Goal: Task Accomplishment & Management: Manage account settings

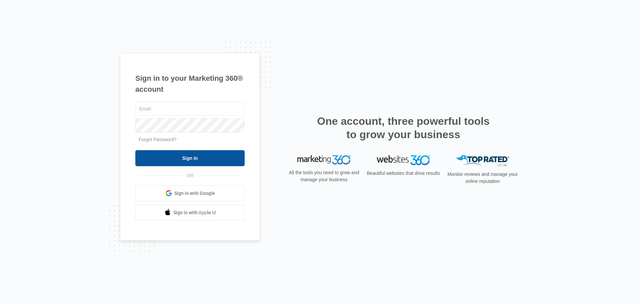
type input "[EMAIL_ADDRESS][DOMAIN_NAME]"
click at [188, 161] on input "Sign In" at bounding box center [189, 158] width 109 height 16
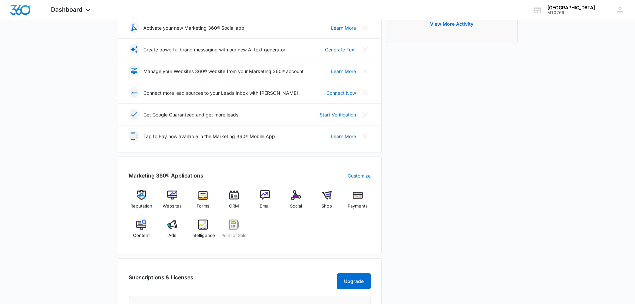
scroll to position [133, 0]
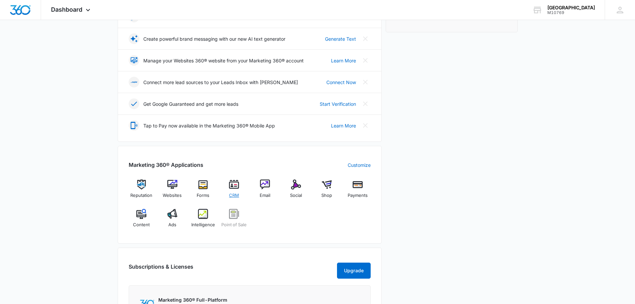
click at [235, 184] on img at bounding box center [234, 184] width 10 height 10
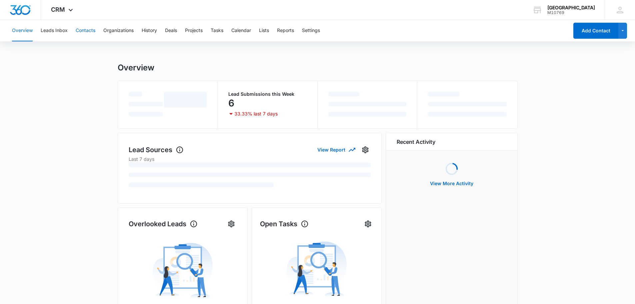
click at [85, 30] on button "Contacts" at bounding box center [86, 30] width 20 height 21
